Goal: Task Accomplishment & Management: Manage account settings

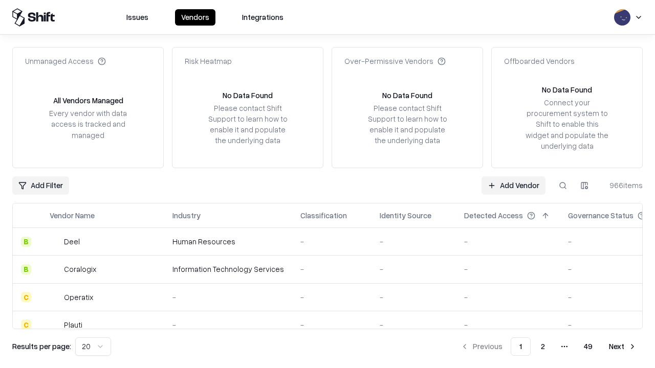
click at [513, 185] on link "Add Vendor" at bounding box center [513, 185] width 64 height 18
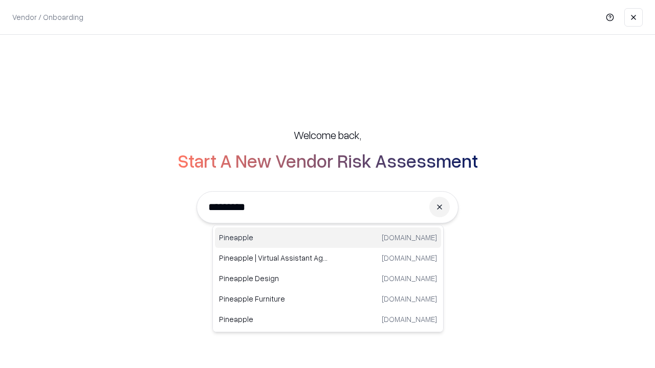
click at [328, 238] on div "Pineapple [DOMAIN_NAME]" at bounding box center [328, 238] width 226 height 20
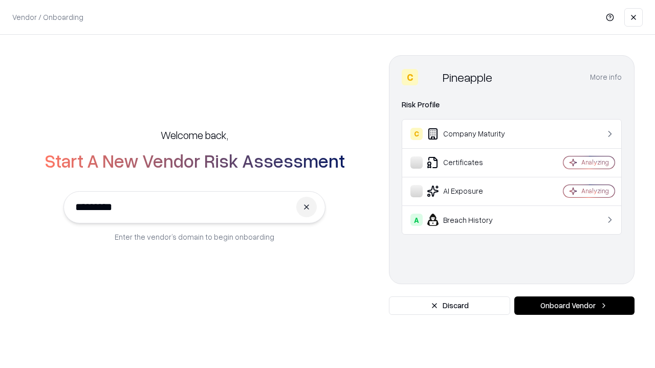
type input "*********"
click at [574, 306] on button "Onboard Vendor" at bounding box center [574, 306] width 120 height 18
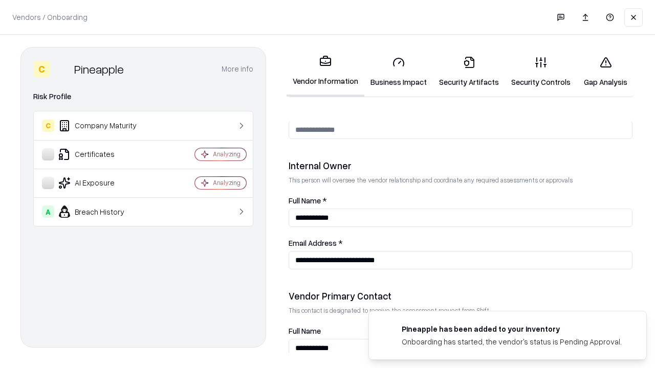
scroll to position [530, 0]
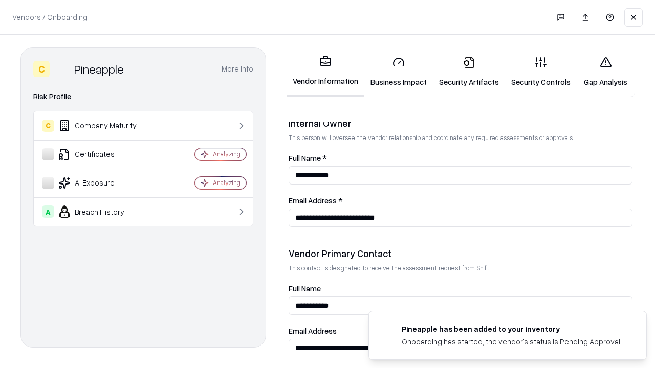
click at [398, 72] on link "Business Impact" at bounding box center [398, 72] width 69 height 48
click at [468, 72] on link "Security Artifacts" at bounding box center [469, 72] width 72 height 48
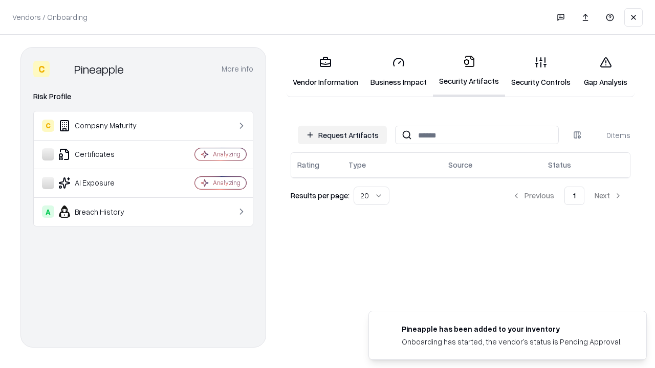
click at [342, 135] on button "Request Artifacts" at bounding box center [342, 135] width 89 height 18
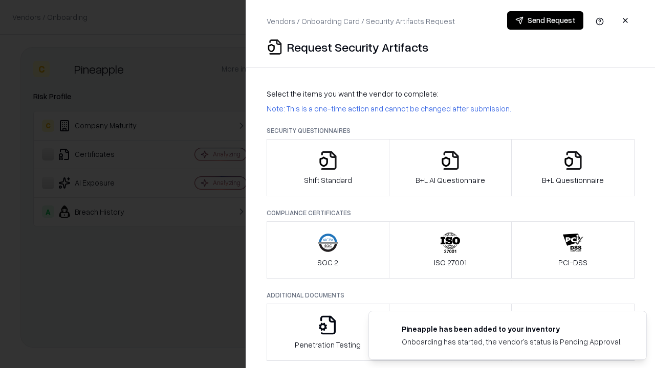
click at [327, 168] on icon "button" at bounding box center [328, 160] width 20 height 20
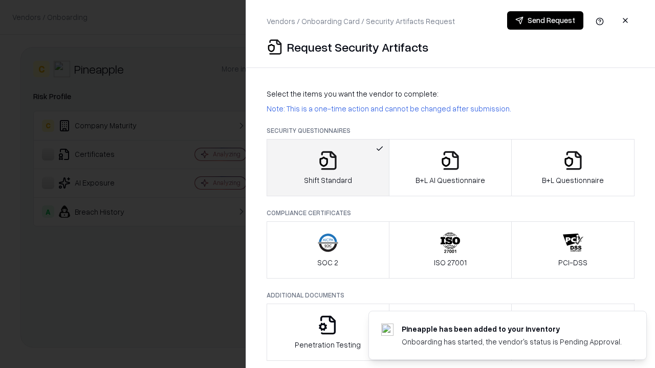
click at [545, 20] on button "Send Request" at bounding box center [545, 20] width 76 height 18
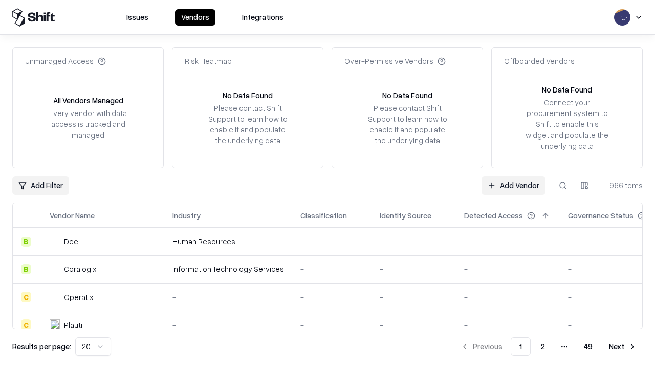
click at [562, 185] on button at bounding box center [562, 185] width 18 height 18
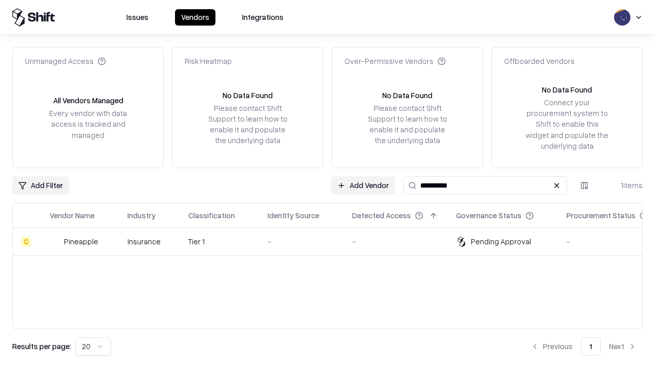
type input "*********"
click at [333, 241] on div "-" at bounding box center [301, 241] width 68 height 11
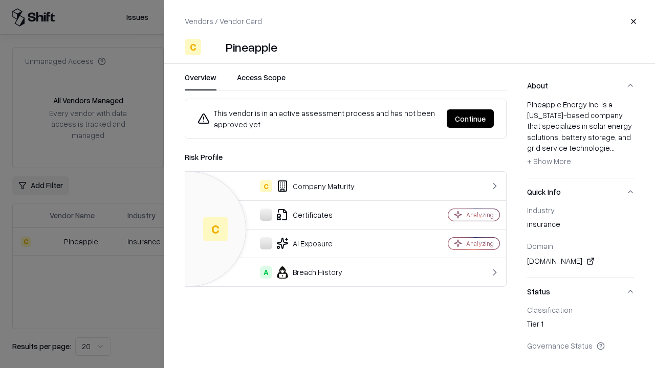
click at [470, 119] on button "Continue" at bounding box center [469, 118] width 47 height 18
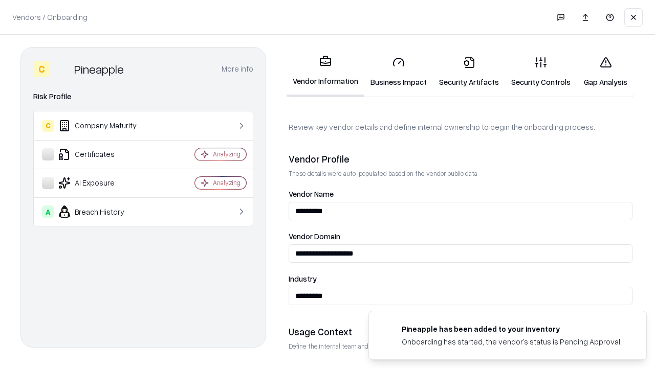
click at [468, 72] on link "Security Artifacts" at bounding box center [469, 72] width 72 height 48
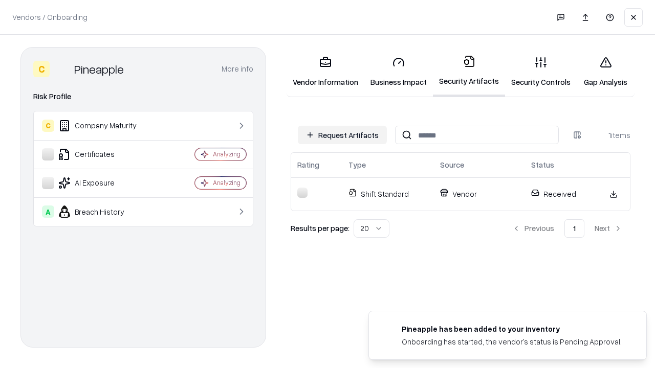
click at [605, 72] on link "Gap Analysis" at bounding box center [605, 72] width 58 height 48
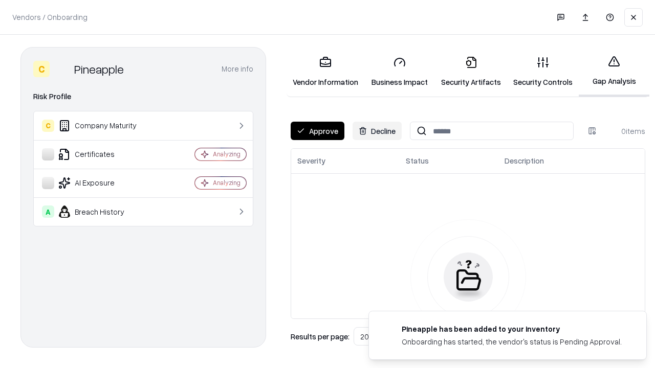
click at [317, 131] on button "Approve" at bounding box center [317, 131] width 54 height 18
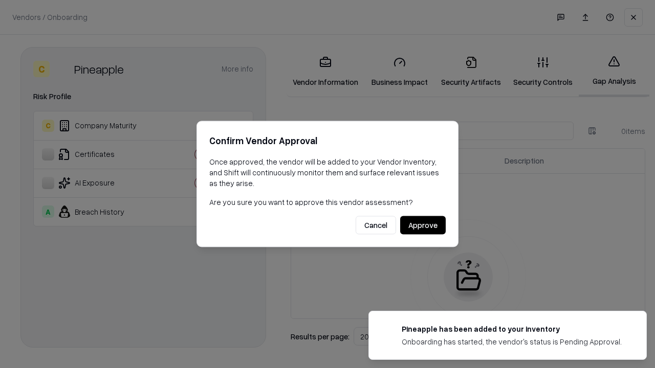
click at [422, 225] on button "Approve" at bounding box center [423, 225] width 46 height 18
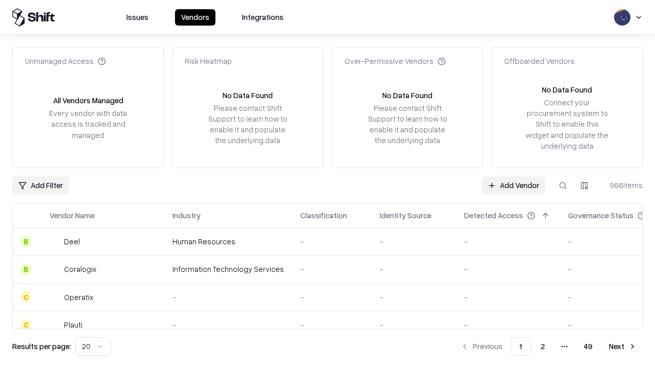
type input "*********"
click at [513, 185] on link "Add Vendor" at bounding box center [513, 185] width 64 height 18
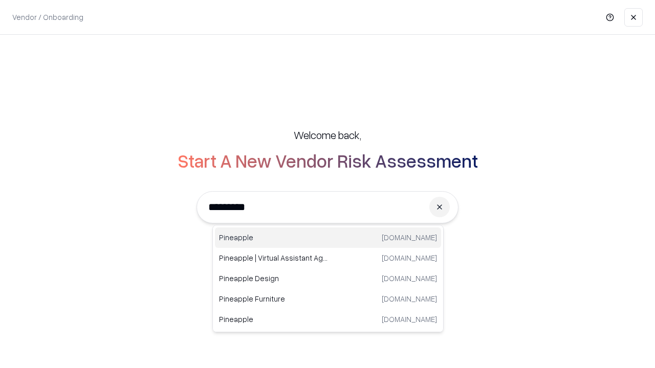
click at [328, 238] on div "Pineapple [DOMAIN_NAME]" at bounding box center [328, 238] width 226 height 20
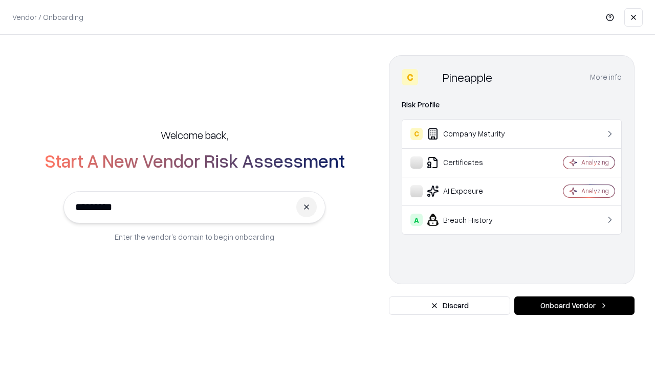
type input "*********"
click at [574, 306] on button "Onboard Vendor" at bounding box center [574, 306] width 120 height 18
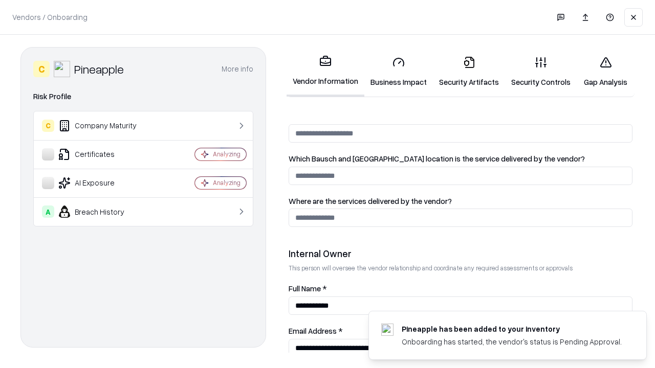
scroll to position [530, 0]
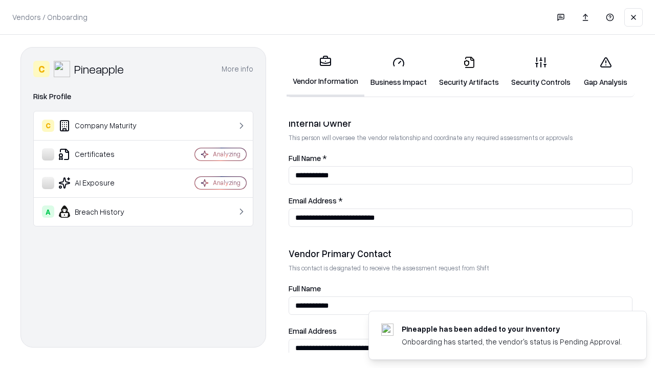
click at [605, 72] on link "Gap Analysis" at bounding box center [605, 72] width 58 height 48
